Goal: Information Seeking & Learning: Learn about a topic

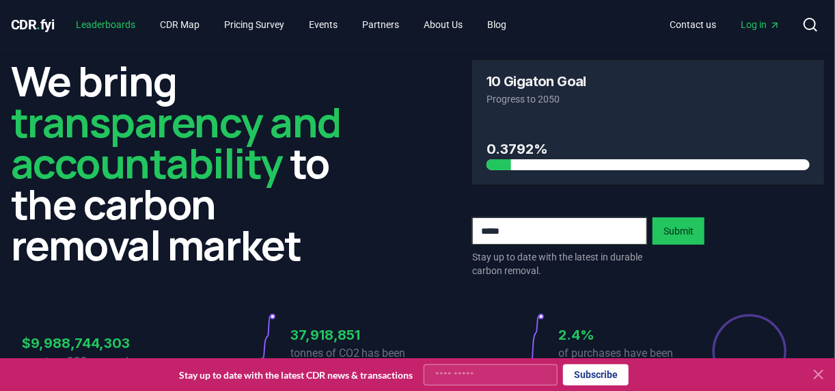
click at [94, 30] on link "Leaderboards" at bounding box center [106, 24] width 81 height 25
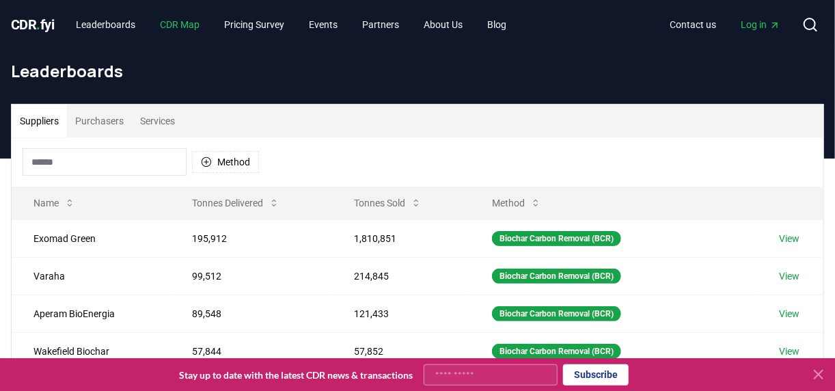
click at [197, 28] on link "CDR Map" at bounding box center [180, 24] width 61 height 25
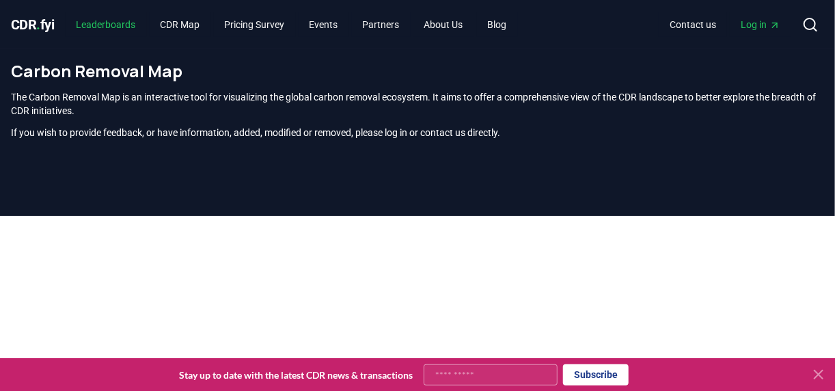
click at [118, 28] on link "Leaderboards" at bounding box center [106, 24] width 81 height 25
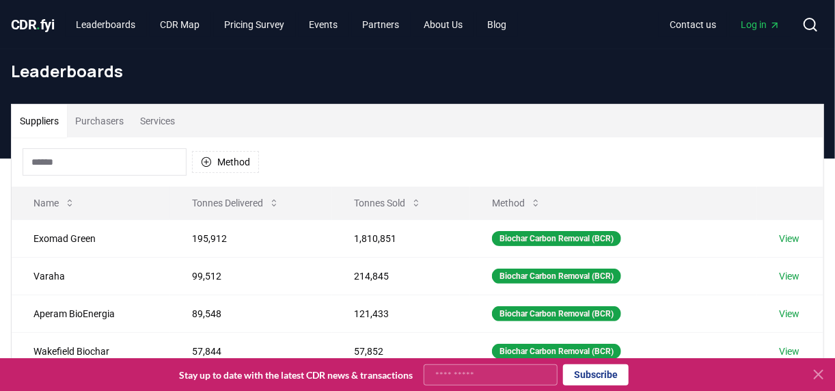
click at [107, 123] on button "Purchasers" at bounding box center [99, 121] width 65 height 33
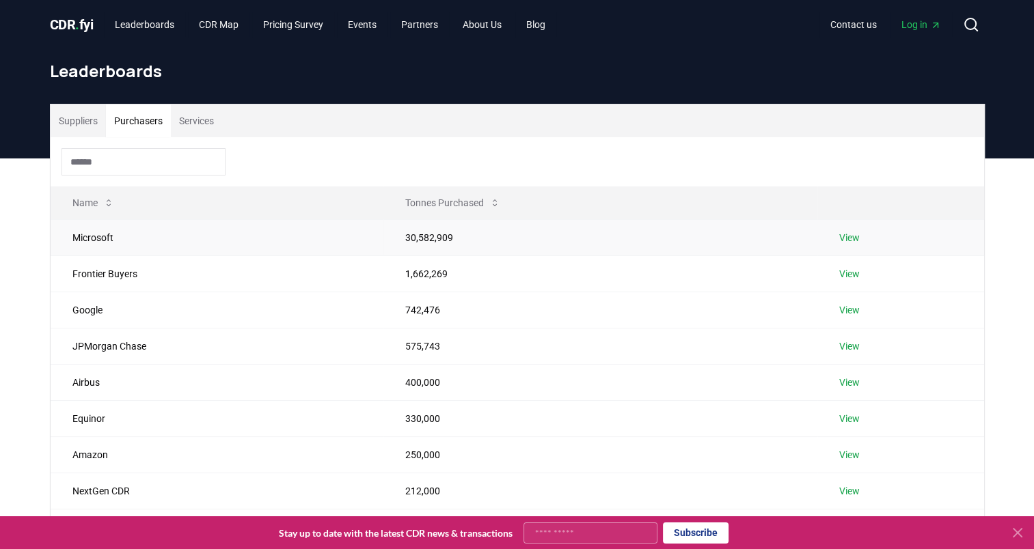
click at [834, 242] on link "View" at bounding box center [849, 238] width 20 height 14
